Goal: Information Seeking & Learning: Understand process/instructions

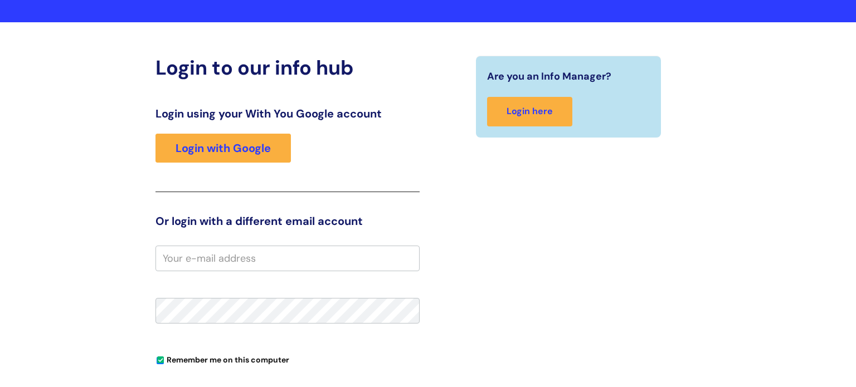
scroll to position [93, 0]
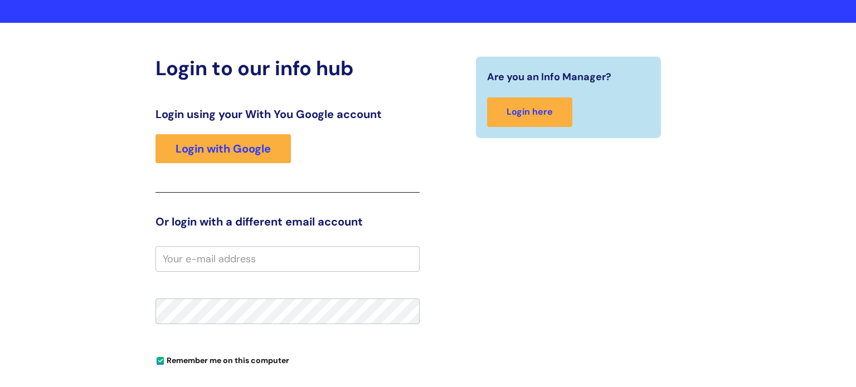
click at [324, 255] on input "email" at bounding box center [287, 259] width 264 height 26
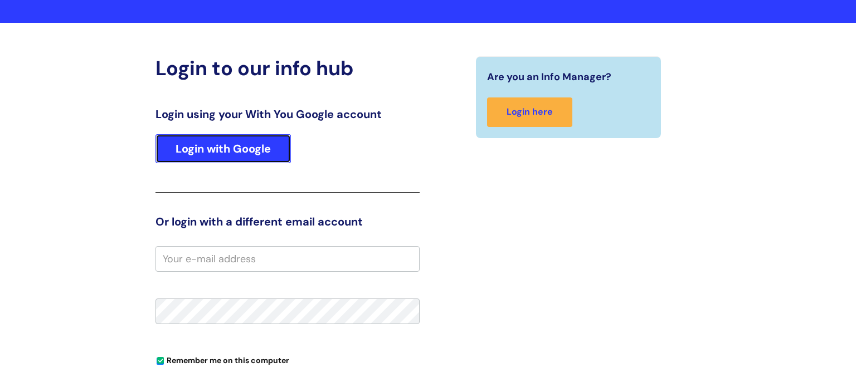
click at [283, 143] on link "Login with Google" at bounding box center [222, 148] width 135 height 29
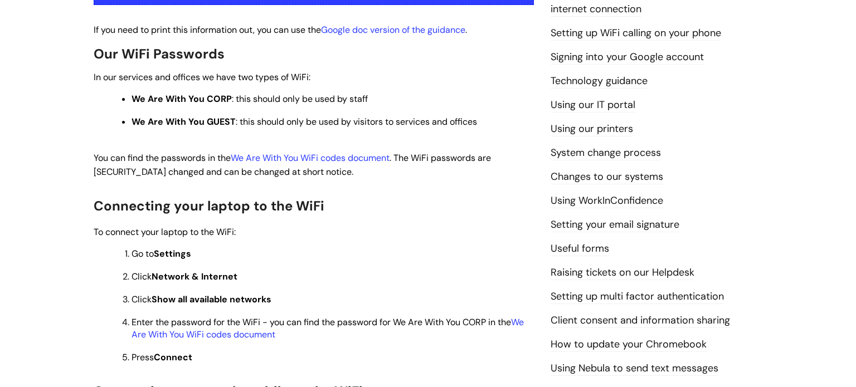
scroll to position [281, 0]
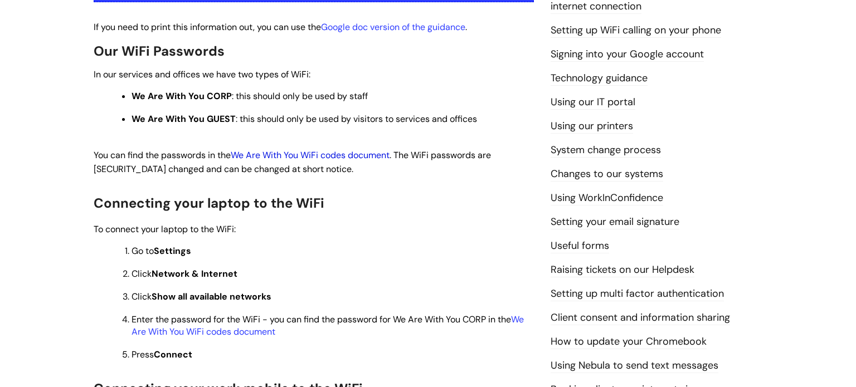
click at [351, 158] on link "We Are With You WiFi codes document" at bounding box center [310, 155] width 159 height 12
